Goal: Information Seeking & Learning: Learn about a topic

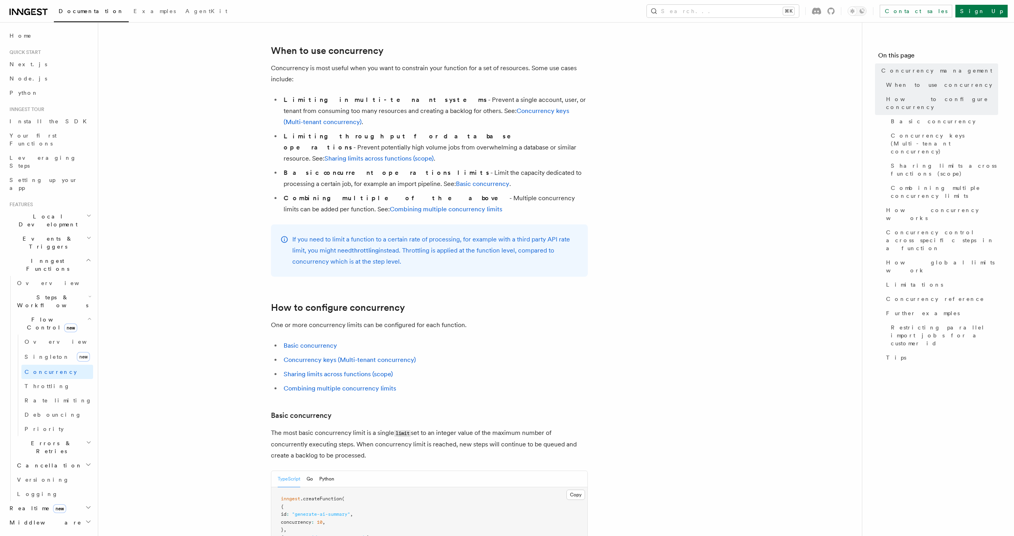
scroll to position [169, 0]
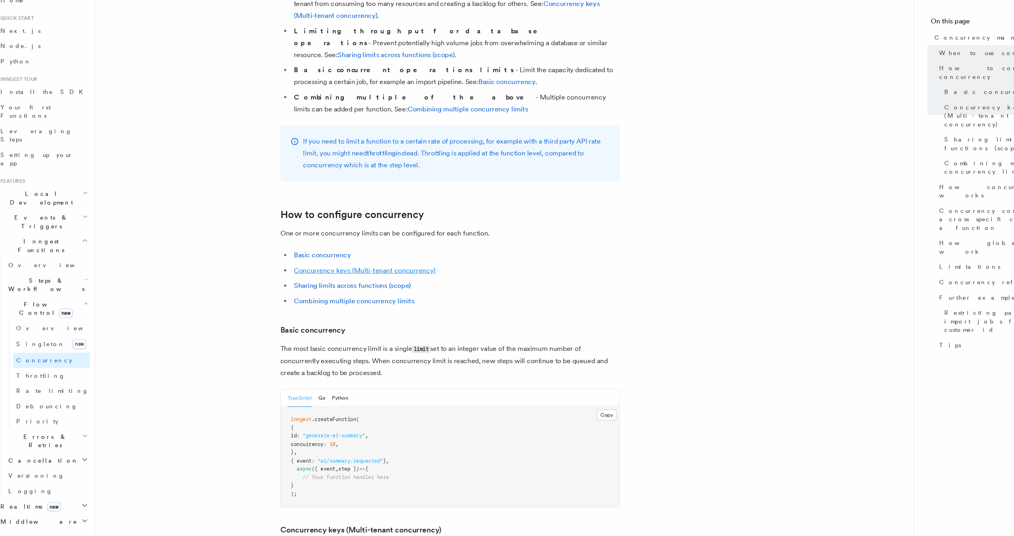
click at [378, 284] on link "Concurrency keys (Multi-tenant concurrency)" at bounding box center [350, 288] width 132 height 8
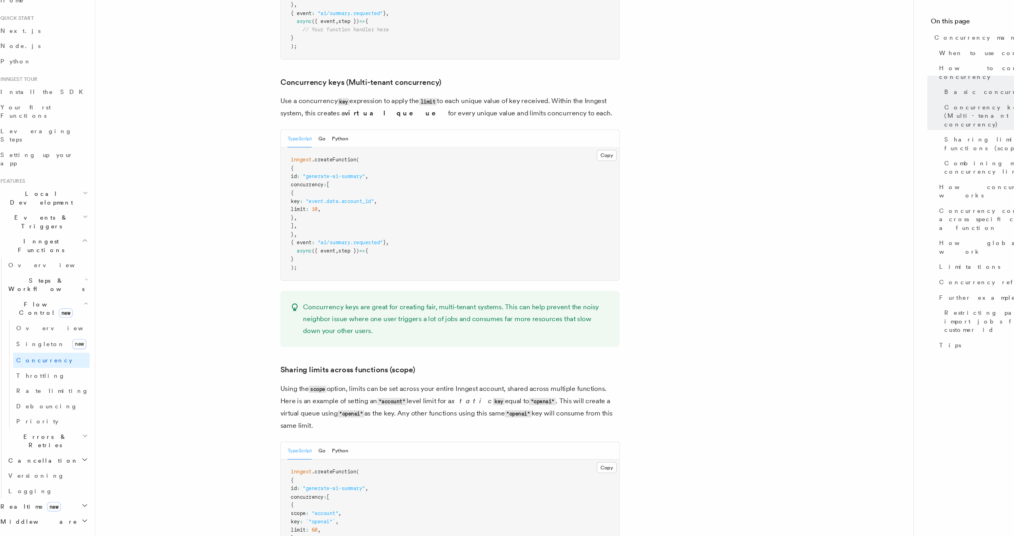
scroll to position [650, 0]
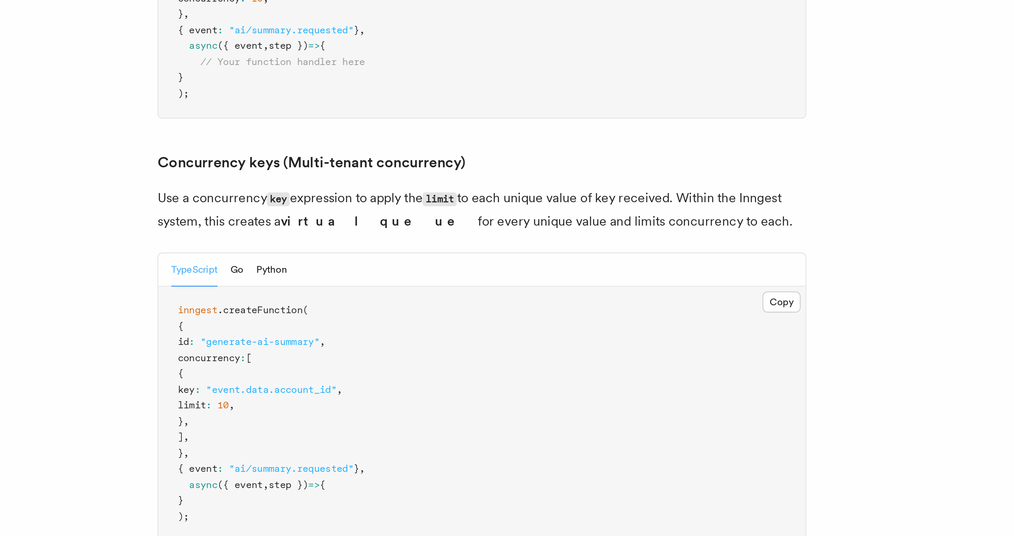
drag, startPoint x: 311, startPoint y: 99, endPoint x: 421, endPoint y: 111, distance: 110.1
click at [421, 125] on p "Use a concurrency key expression to apply the limit to each unique value of key…" at bounding box center [429, 136] width 317 height 23
click at [420, 125] on p "Use a concurrency key expression to apply the limit to each unique value of key…" at bounding box center [429, 136] width 317 height 23
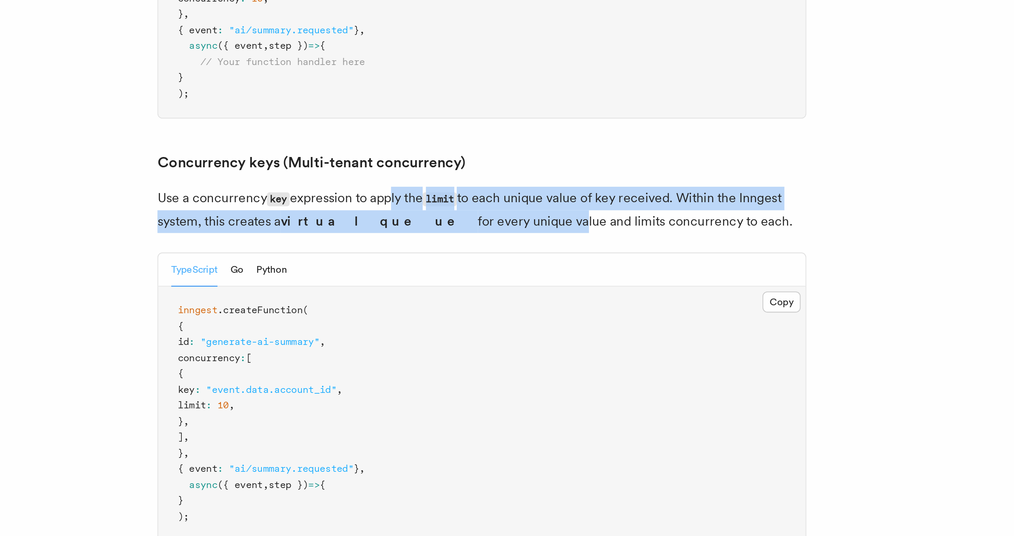
drag, startPoint x: 423, startPoint y: 111, endPoint x: 385, endPoint y: 94, distance: 41.3
click at [385, 125] on p "Use a concurrency key expression to apply the limit to each unique value of key…" at bounding box center [429, 136] width 317 height 23
click at [386, 125] on p "Use a concurrency key expression to apply the limit to each unique value of key…" at bounding box center [429, 136] width 317 height 23
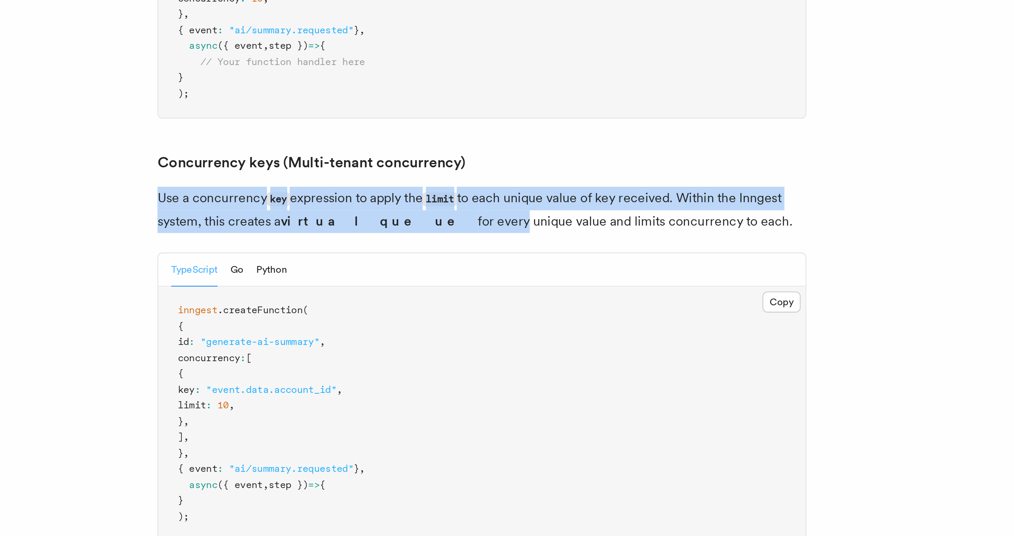
drag, startPoint x: 393, startPoint y: 103, endPoint x: 307, endPoint y: 87, distance: 86.7
drag, startPoint x: 296, startPoint y: 95, endPoint x: 437, endPoint y: 111, distance: 141.8
click at [438, 125] on p "Use a concurrency key expression to apply the limit to each unique value of key…" at bounding box center [429, 136] width 317 height 23
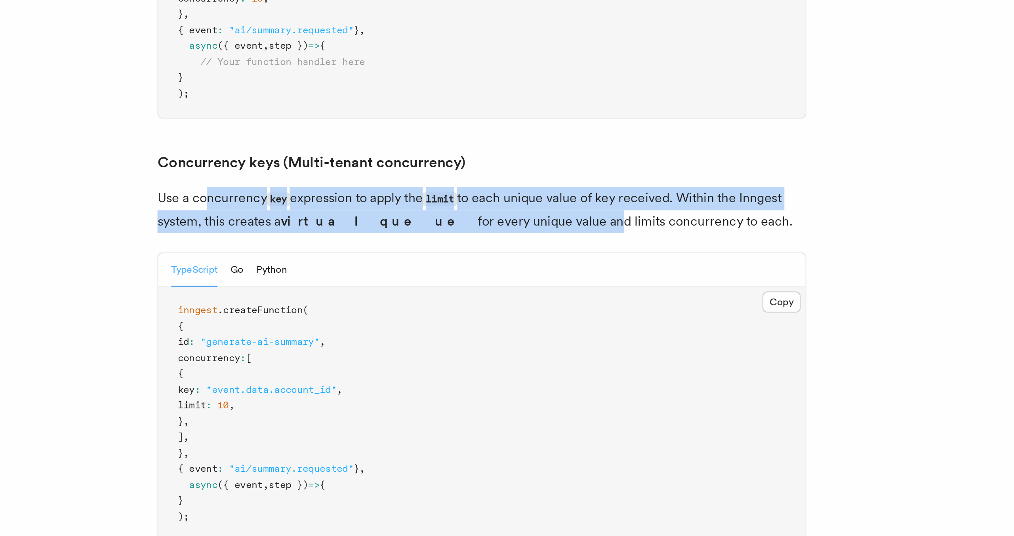
click at [437, 125] on p "Use a concurrency key expression to apply the limit to each unique value of key…" at bounding box center [429, 136] width 317 height 23
